Goal: Information Seeking & Learning: Learn about a topic

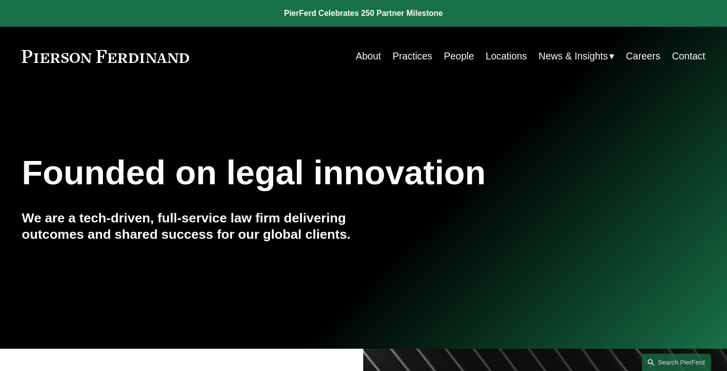
click at [499, 54] on link "Locations" at bounding box center [506, 56] width 42 height 19
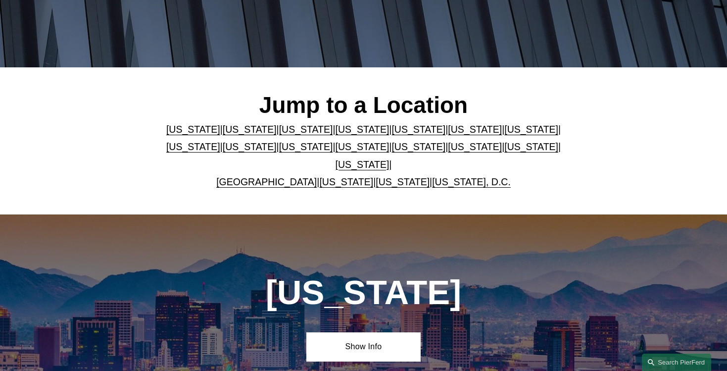
scroll to position [237, 0]
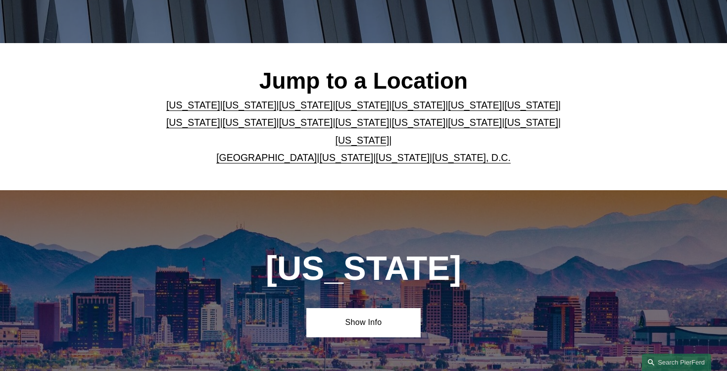
click at [389, 136] on link "[US_STATE]" at bounding box center [363, 140] width 54 height 11
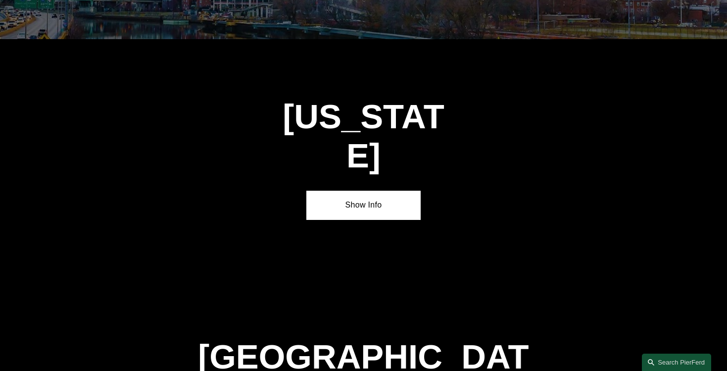
scroll to position [3284, 0]
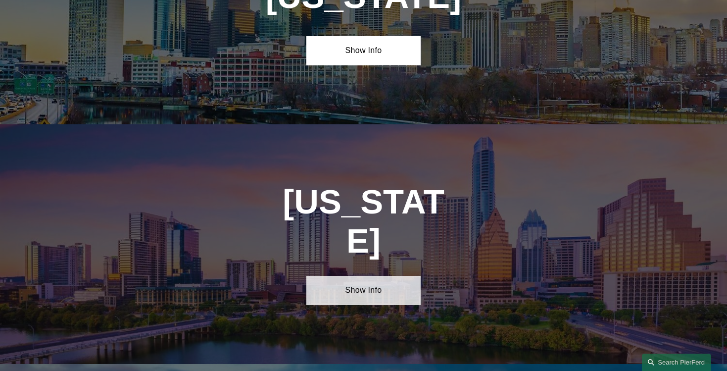
click at [368, 276] on link "Show Info" at bounding box center [363, 290] width 114 height 29
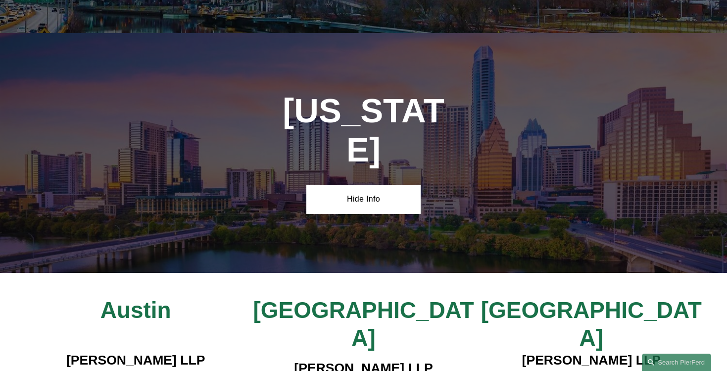
scroll to position [3383, 0]
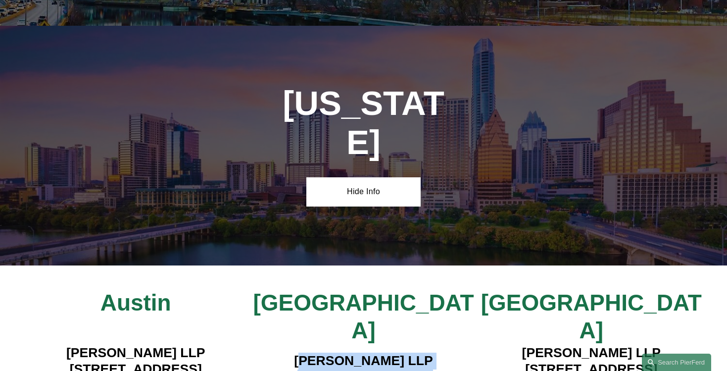
drag, startPoint x: 298, startPoint y: 193, endPoint x: 437, endPoint y: 253, distance: 151.1
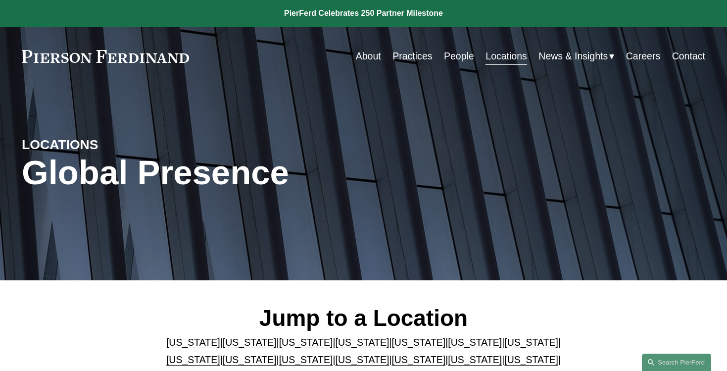
scroll to position [0, 0]
click at [641, 58] on link "Careers" at bounding box center [643, 56] width 34 height 19
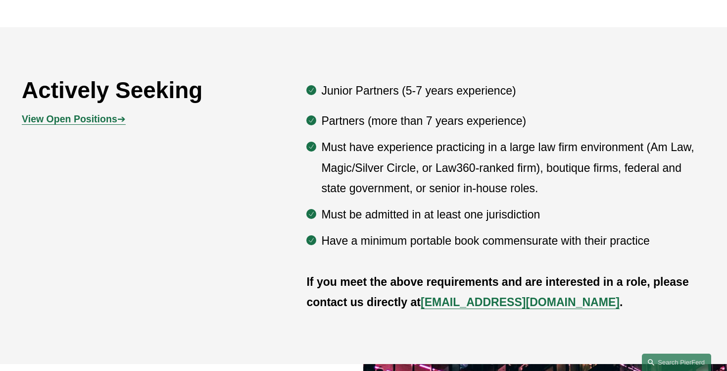
scroll to position [517, 0]
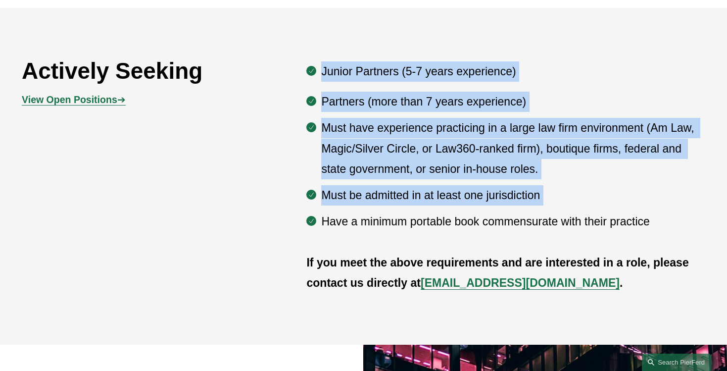
drag, startPoint x: 324, startPoint y: 70, endPoint x: 527, endPoint y: 216, distance: 250.3
click at [527, 216] on div "Junior Partners (5-7 years experience) Partners (more than 7 years experience) …" at bounding box center [505, 146] width 399 height 170
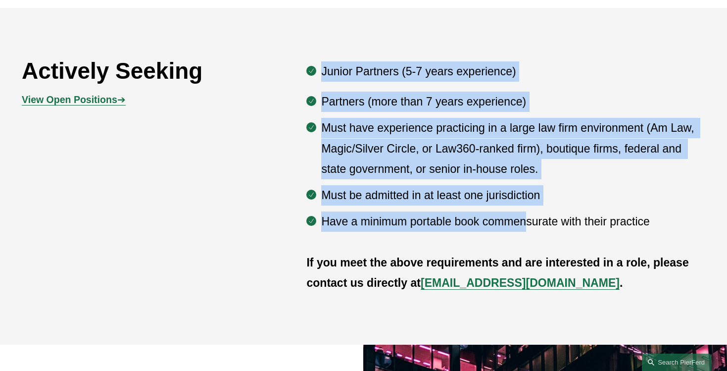
click at [527, 216] on p "Have a minimum portable book commensurate with their practice" at bounding box center [513, 221] width 384 height 20
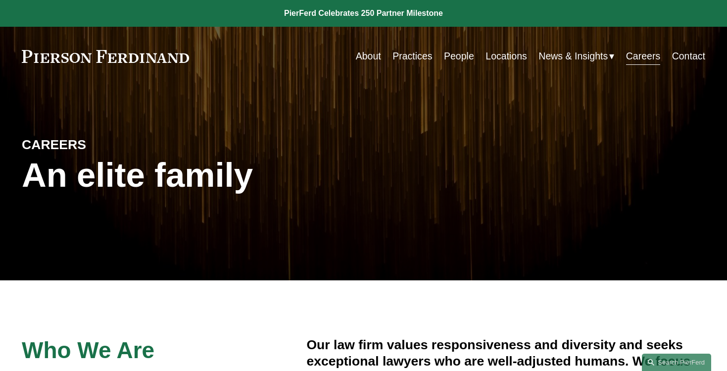
scroll to position [0, 0]
click at [453, 54] on link "People" at bounding box center [459, 56] width 30 height 19
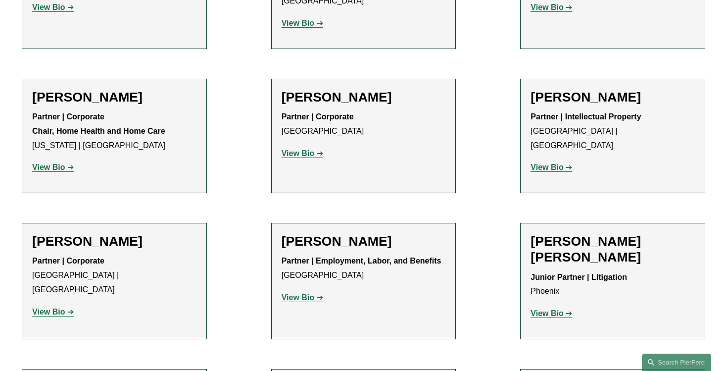
scroll to position [738, 0]
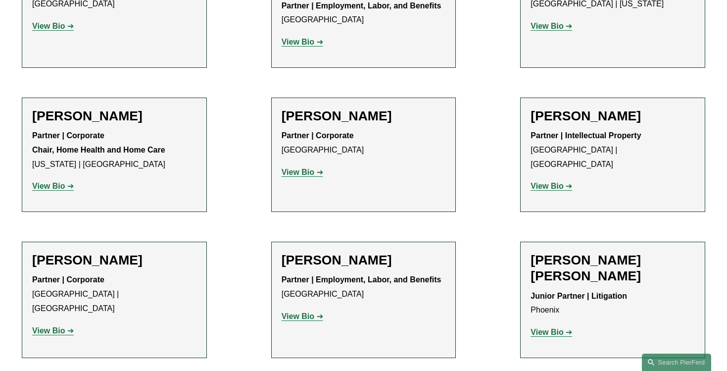
click at [553, 182] on strong "View Bio" at bounding box center [546, 186] width 33 height 8
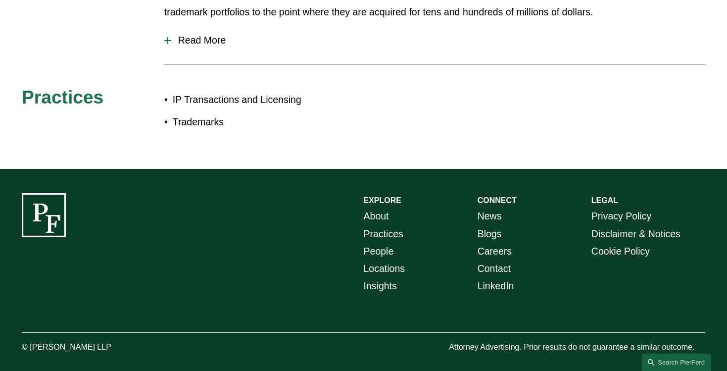
scroll to position [299, 0]
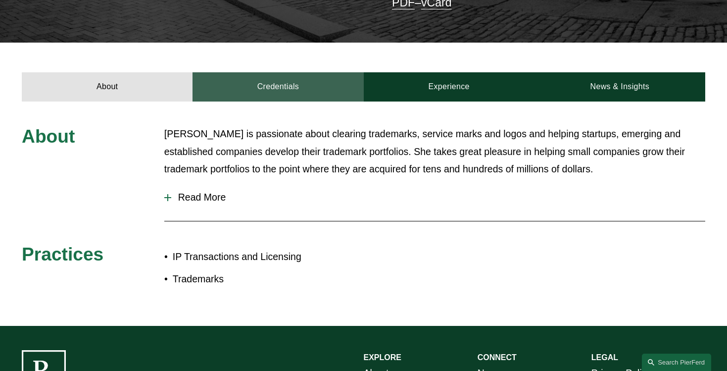
click at [265, 75] on link "Credentials" at bounding box center [277, 86] width 171 height 29
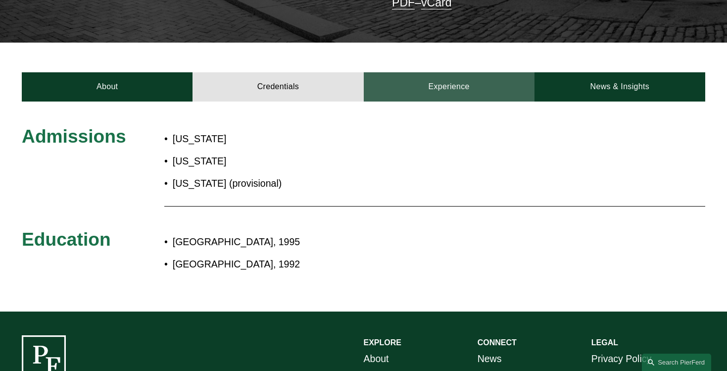
click at [492, 82] on link "Experience" at bounding box center [449, 86] width 171 height 29
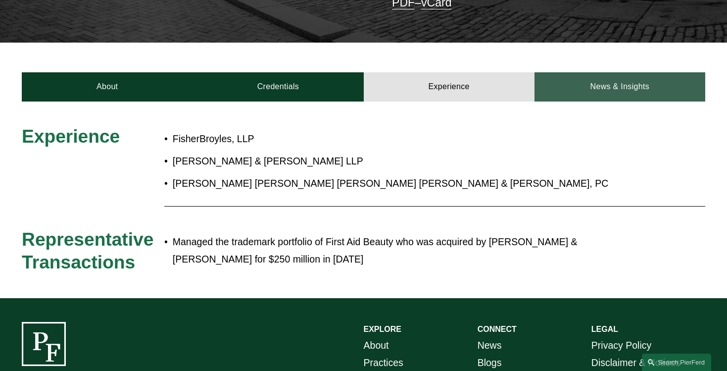
click at [639, 81] on link "News & Insights" at bounding box center [619, 86] width 171 height 29
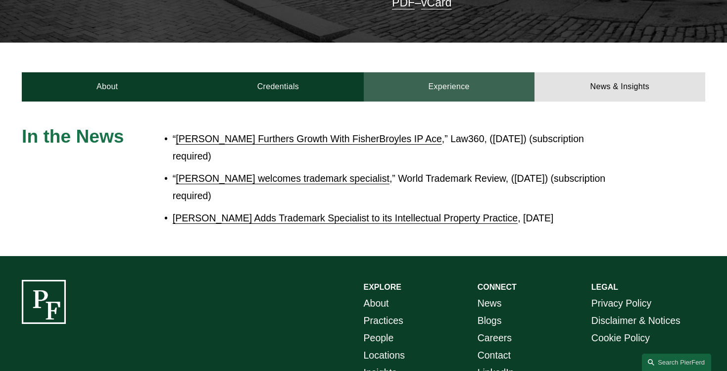
click at [441, 79] on link "Experience" at bounding box center [449, 86] width 171 height 29
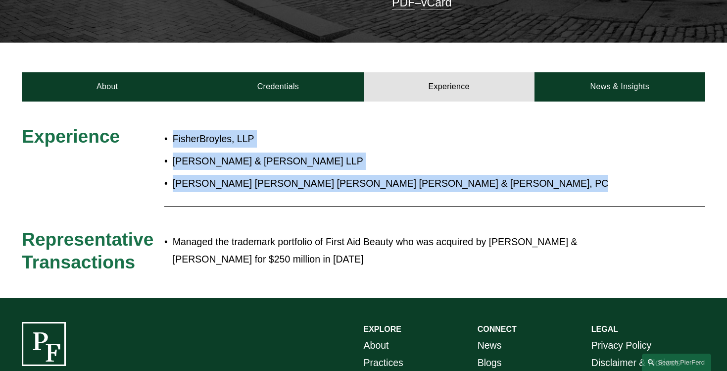
drag, startPoint x: 175, startPoint y: 131, endPoint x: 405, endPoint y: 198, distance: 239.4
click at [405, 199] on div "Experience FisherBroyles, LLP [PERSON_NAME] & [PERSON_NAME] LLP [PERSON_NAME] […" at bounding box center [363, 199] width 727 height 148
click at [405, 199] on div at bounding box center [434, 206] width 541 height 15
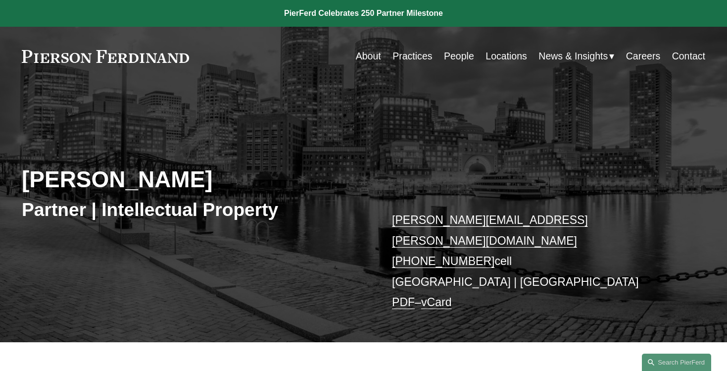
scroll to position [0, 0]
